Goal: Task Accomplishment & Management: Complete application form

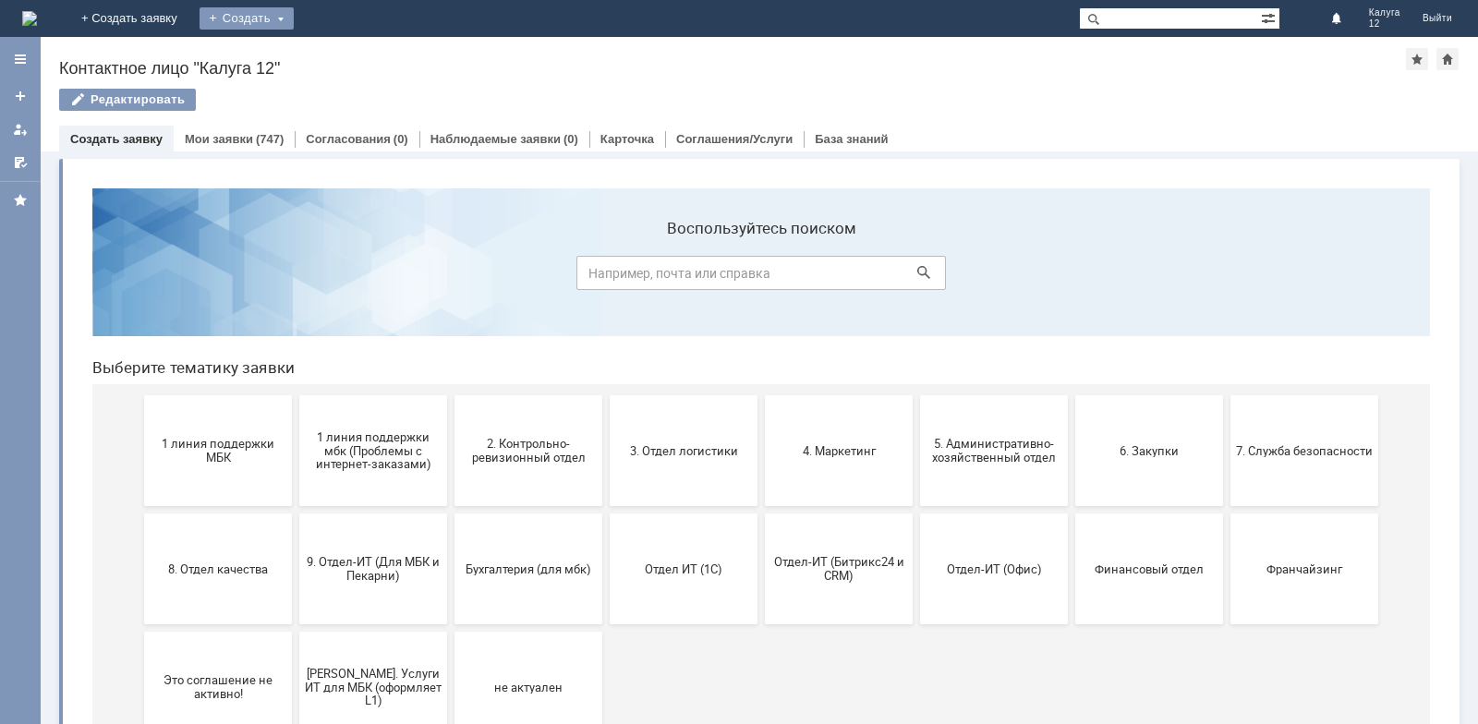
click at [294, 18] on div "Создать" at bounding box center [247, 18] width 94 height 22
click at [344, 53] on link "Заявка" at bounding box center [273, 55] width 140 height 22
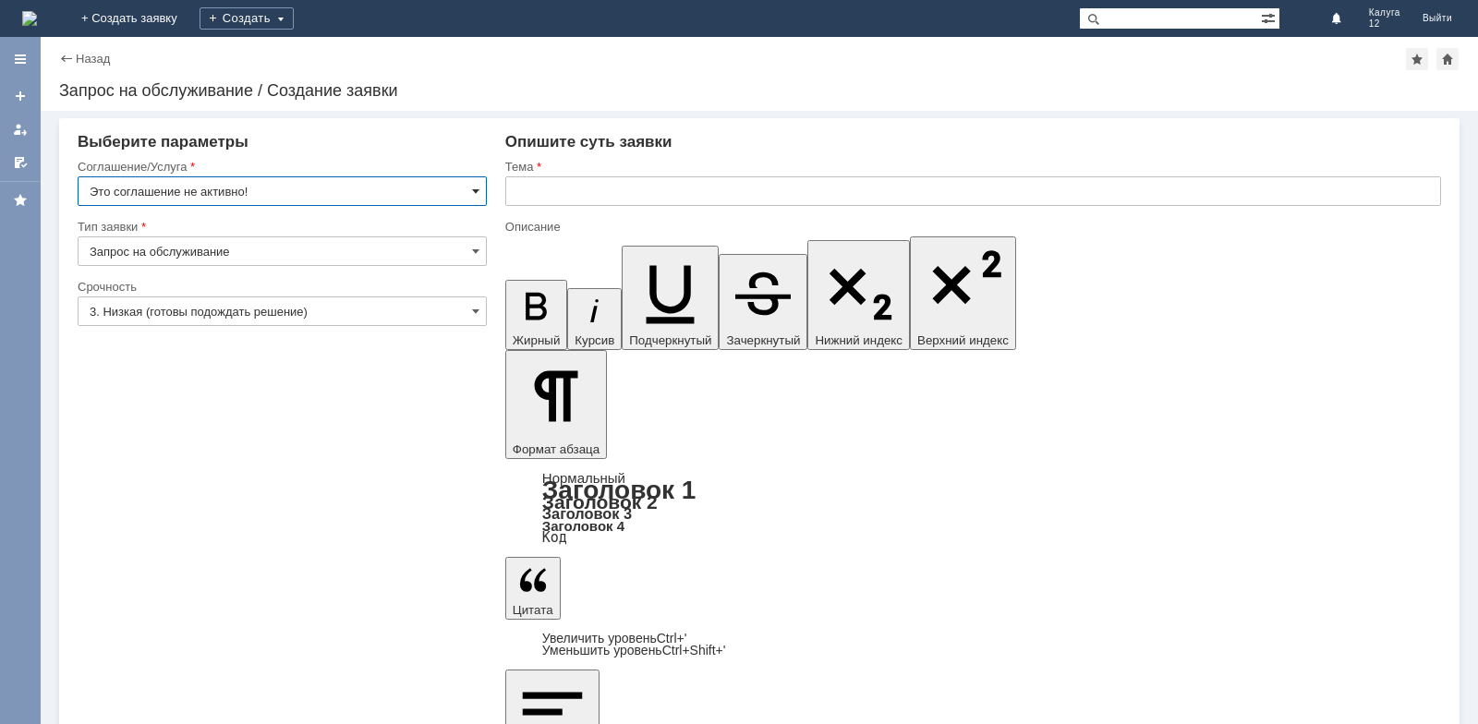
click at [473, 191] on span at bounding box center [475, 191] width 7 height 15
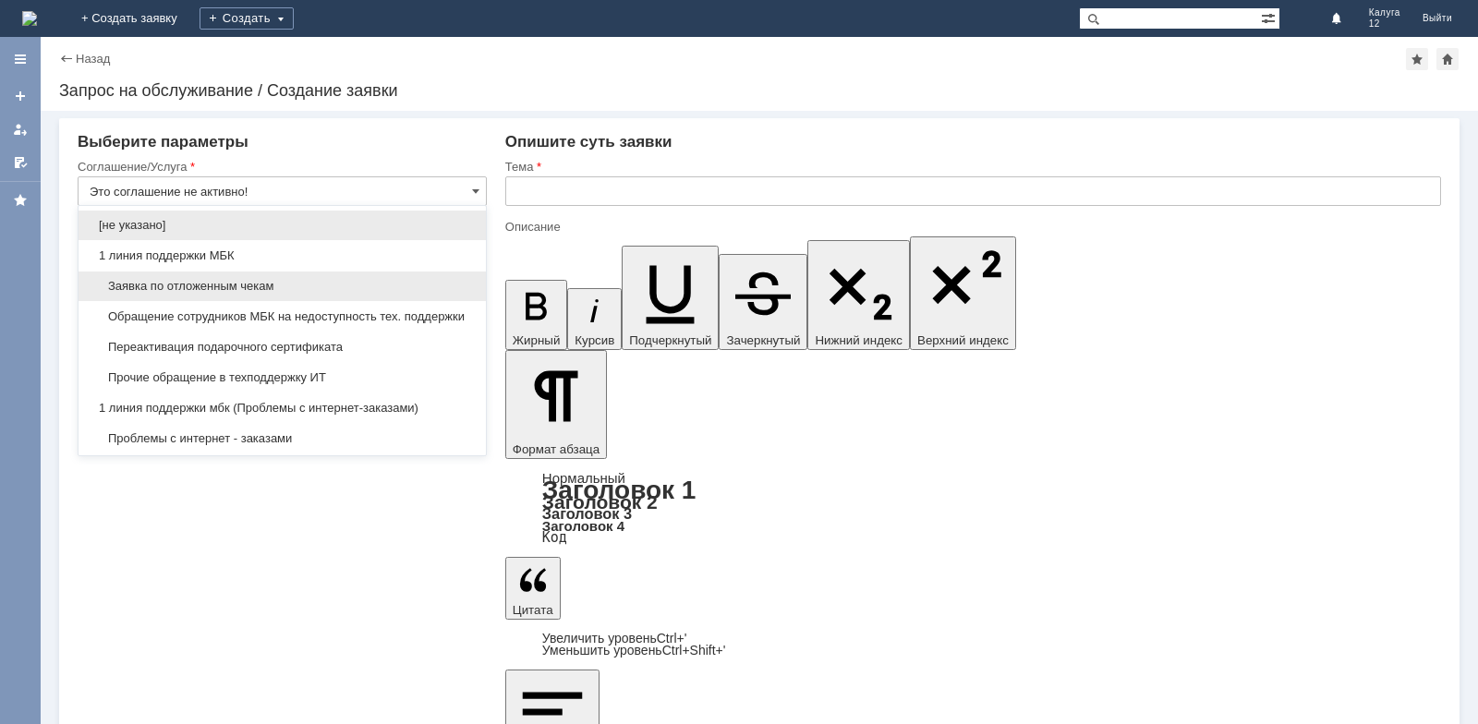
click at [261, 287] on span "Заявка по отложенным чекам" at bounding box center [282, 286] width 385 height 15
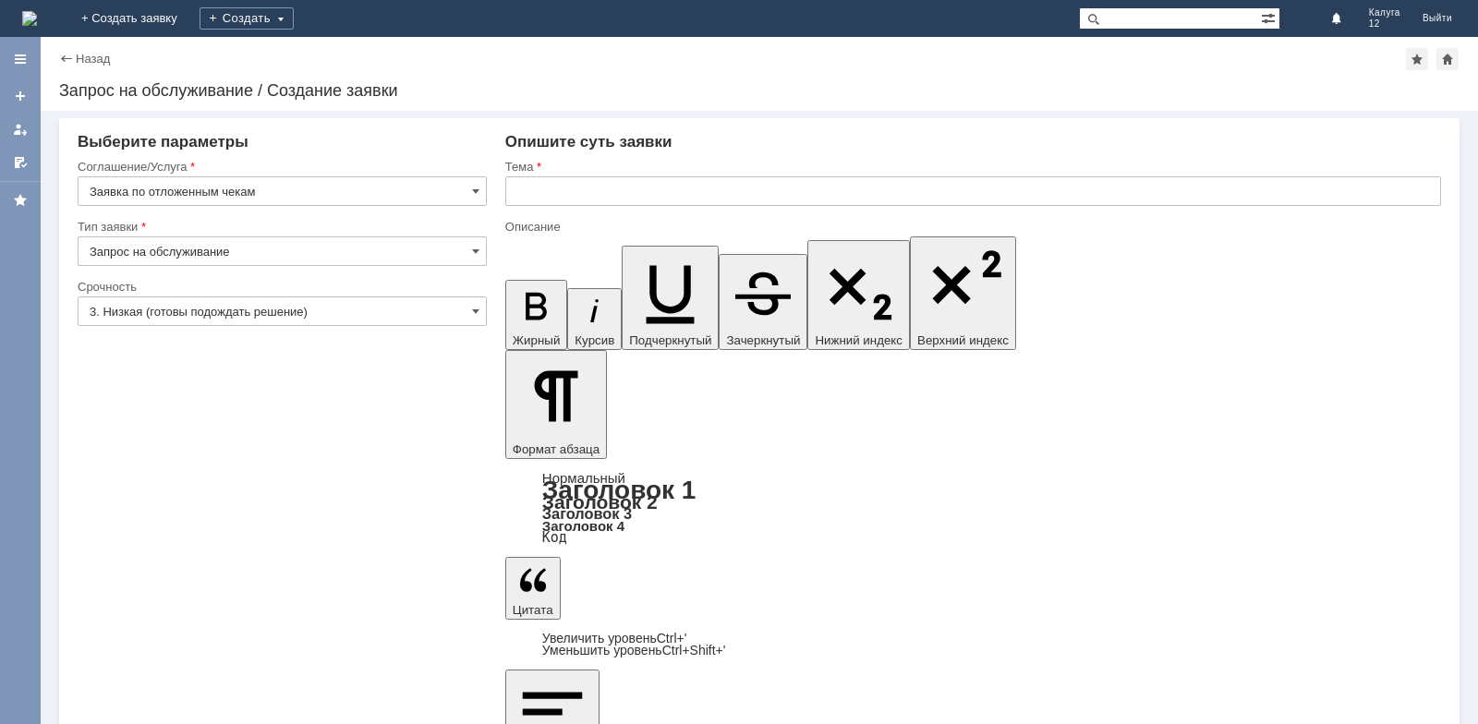
type input "Заявка по отложенным чекам"
click at [529, 194] on input "text" at bounding box center [973, 191] width 936 height 30
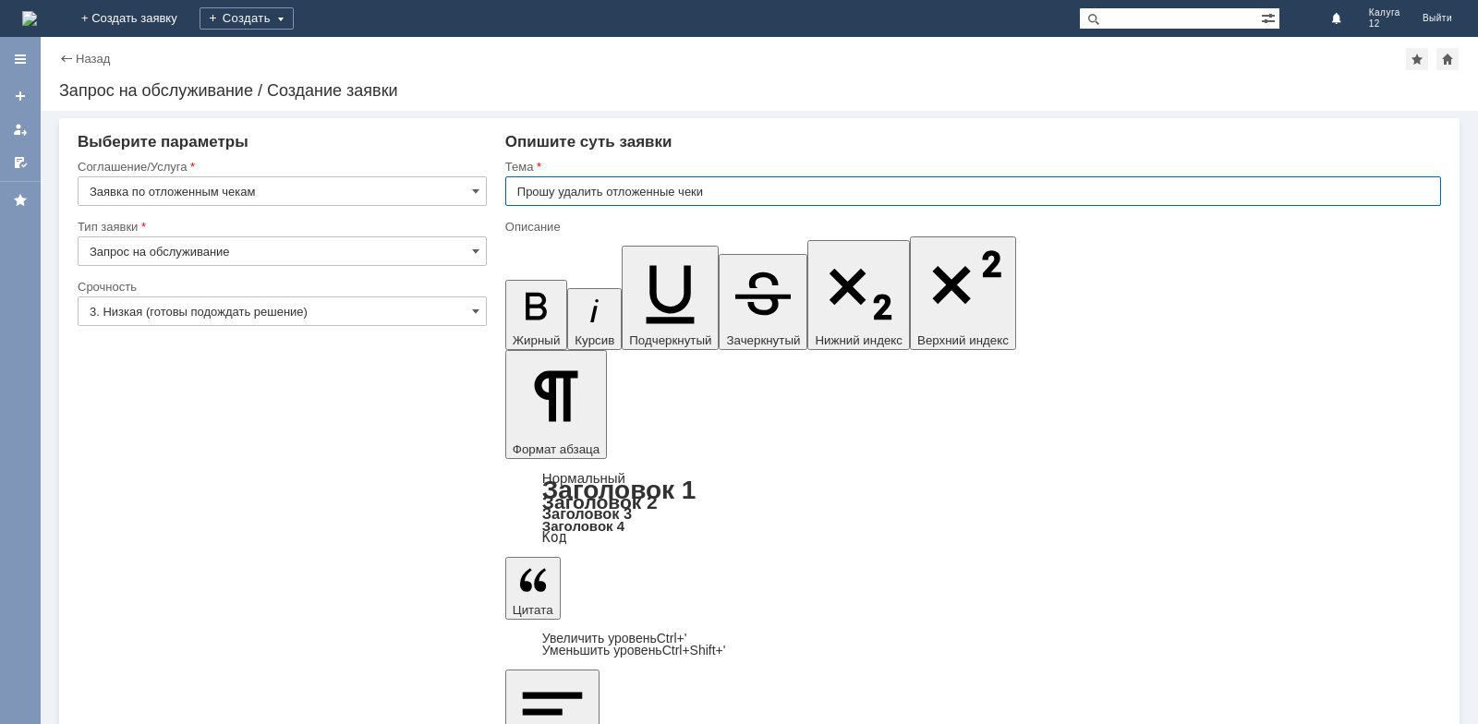
type input "Прошу удалить отложенные чеки"
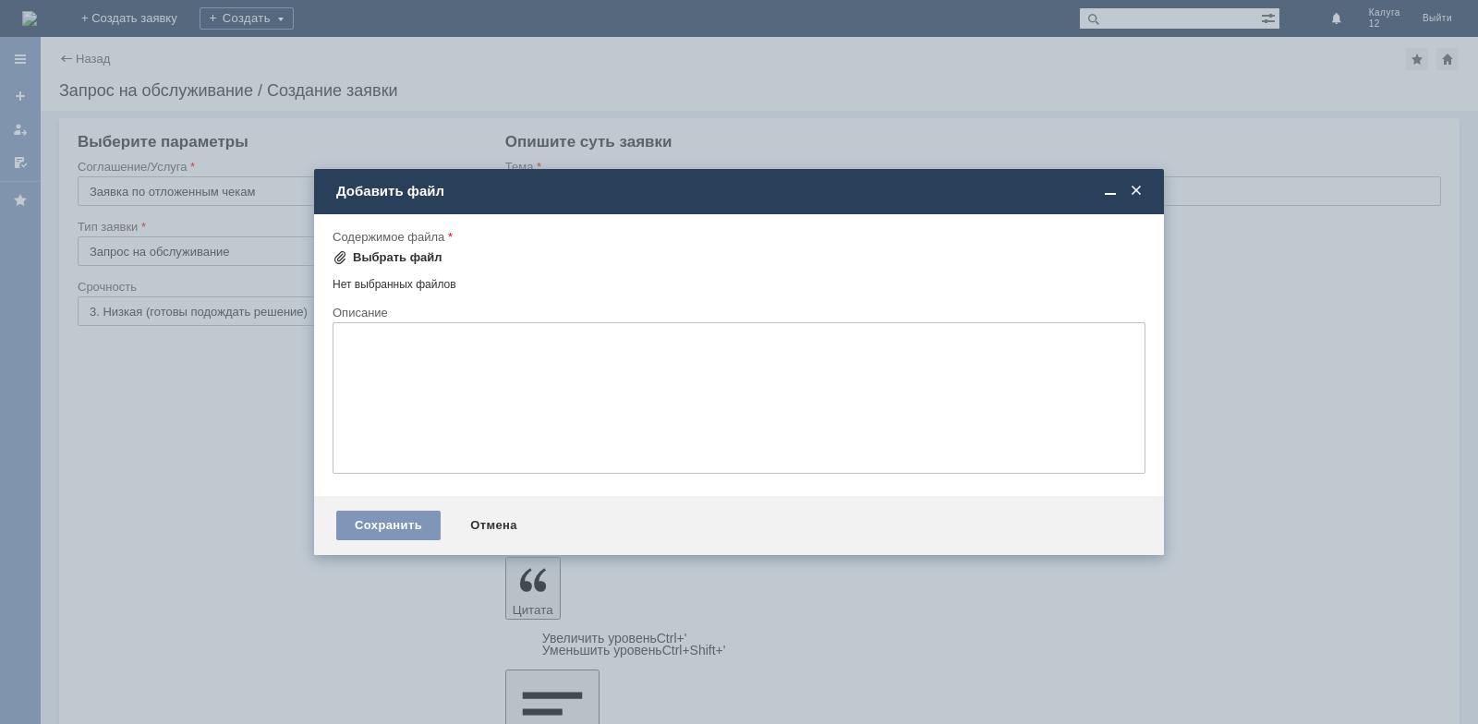
click at [400, 253] on div "Выбрать файл" at bounding box center [398, 257] width 90 height 15
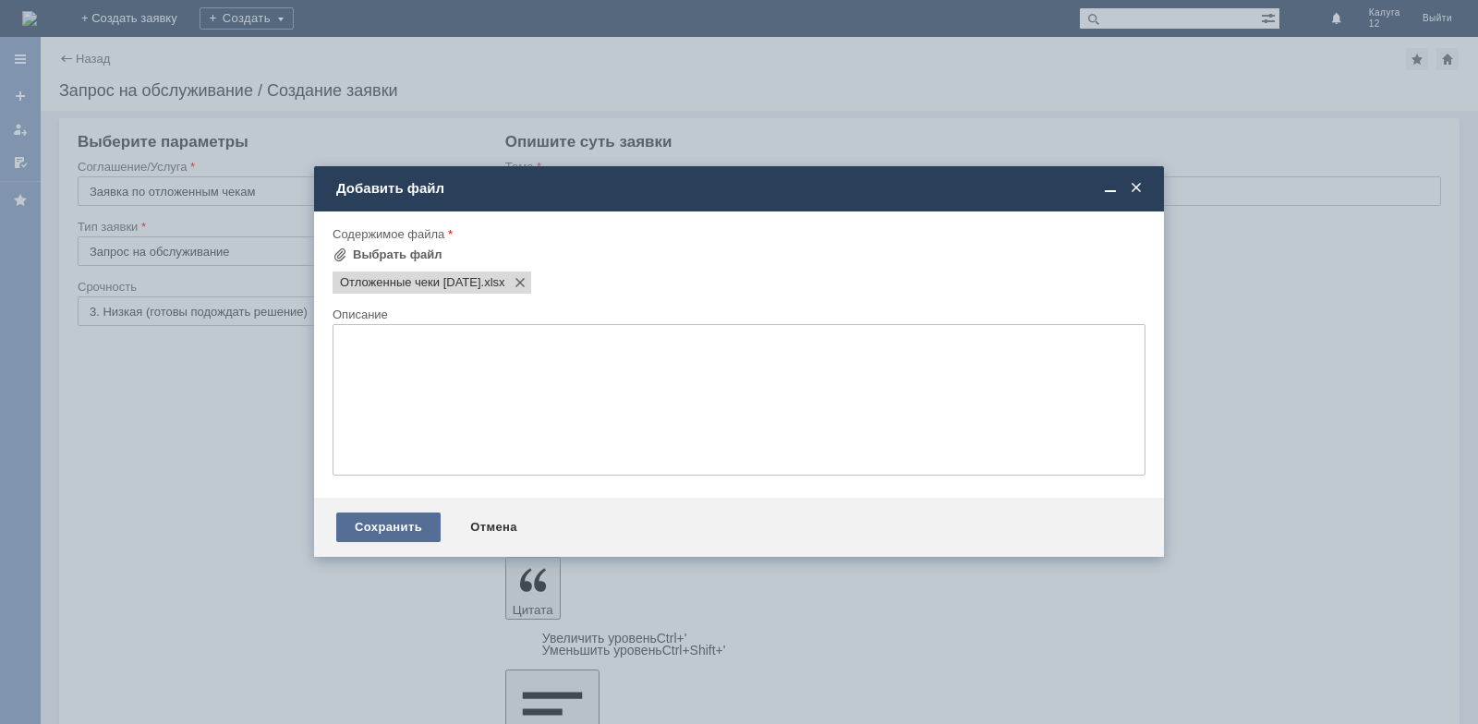
click at [388, 524] on div "Сохранить" at bounding box center [388, 528] width 104 height 30
